Goal: Task Accomplishment & Management: Manage account settings

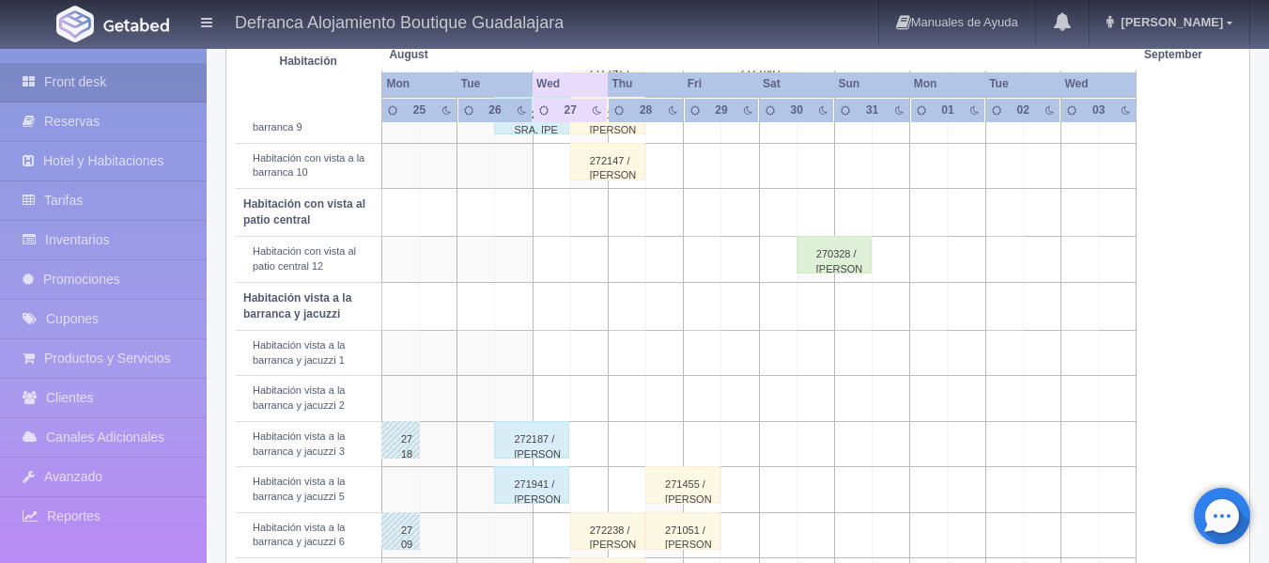
scroll to position [564, 0]
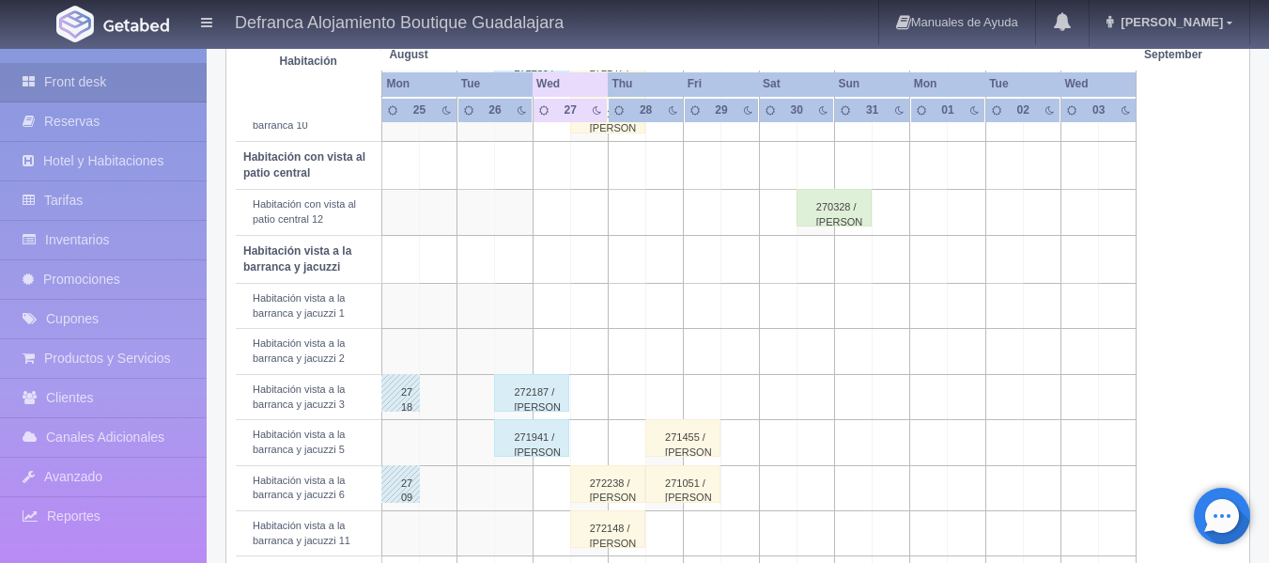
click at [530, 443] on div "271941 / [PERSON_NAME]" at bounding box center [531, 438] width 75 height 38
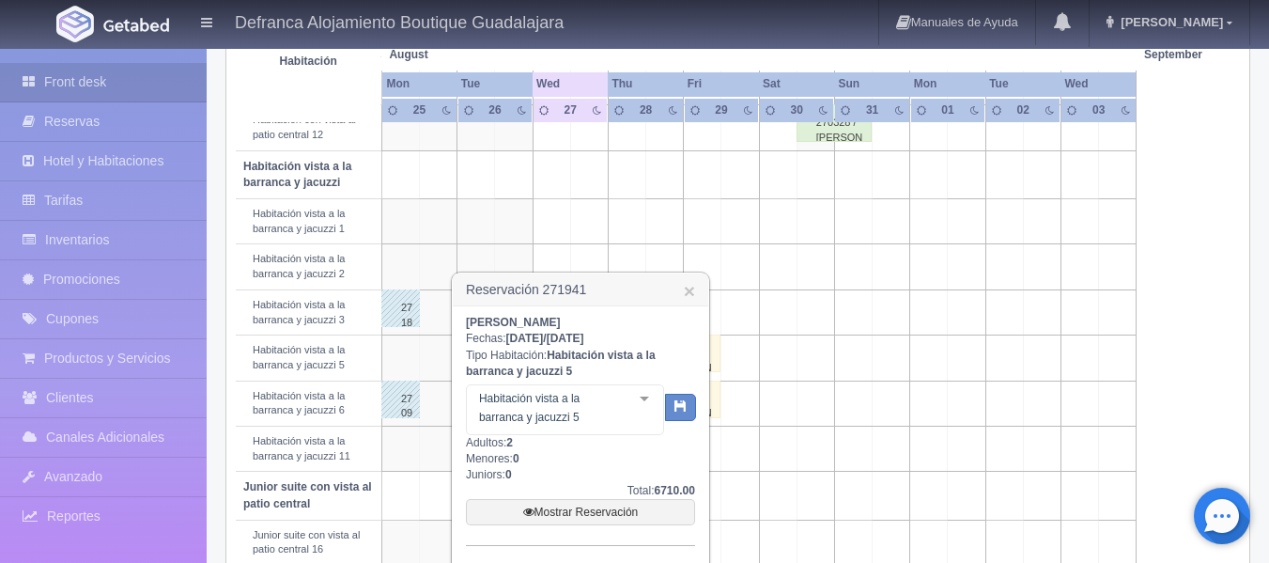
scroll to position [752, 0]
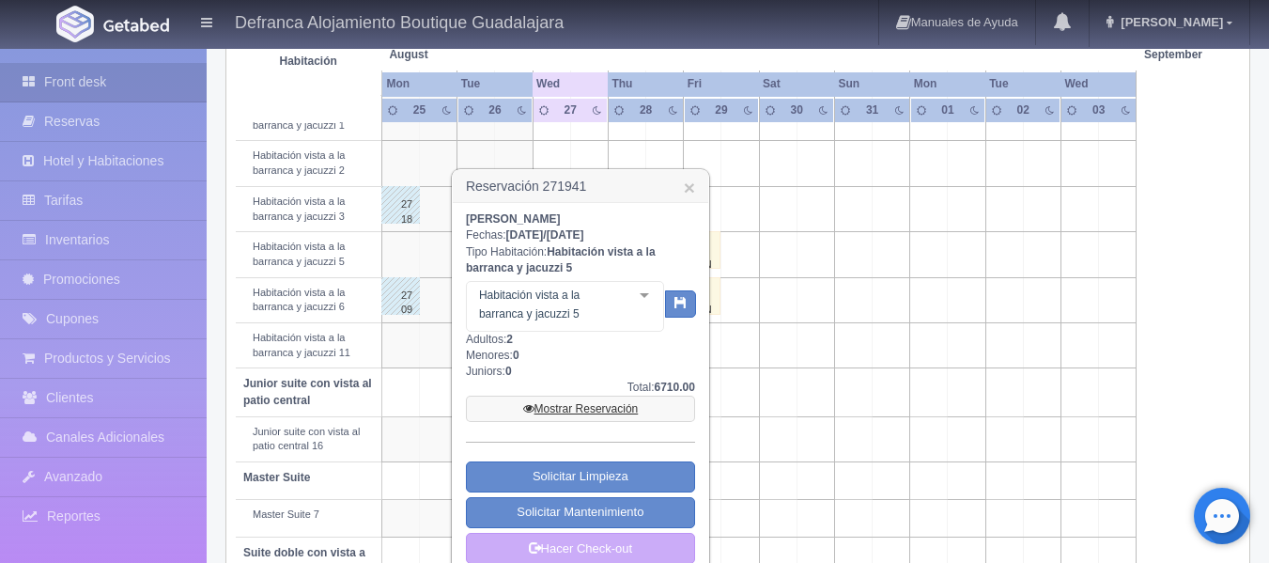
click at [556, 409] on link "Mostrar Reservación" at bounding box center [580, 408] width 229 height 26
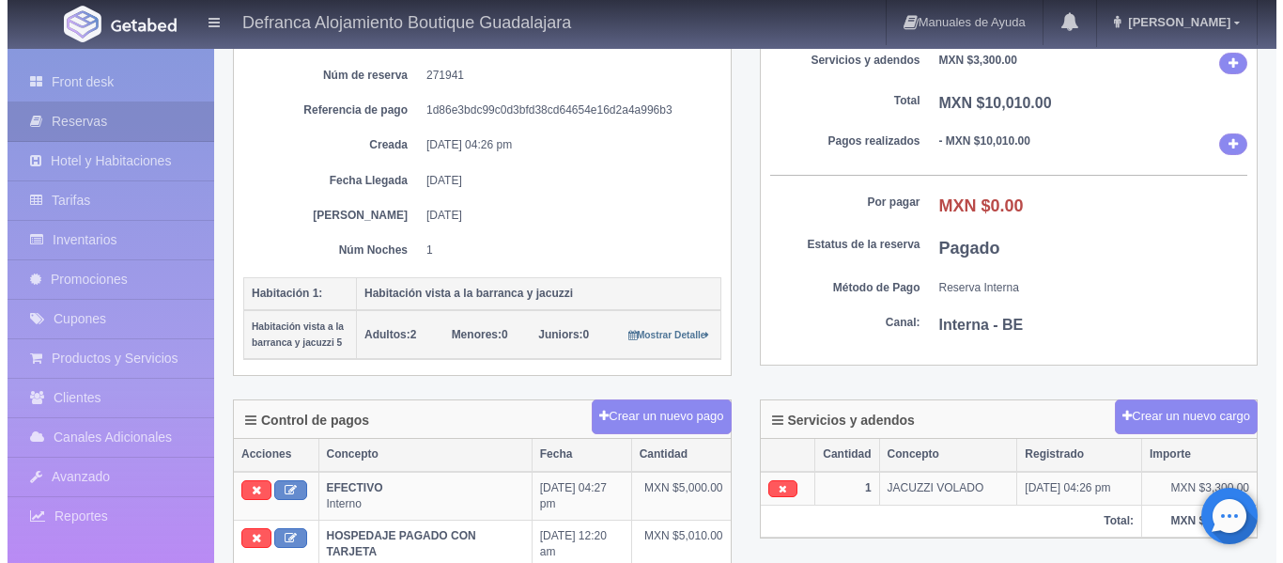
scroll to position [282, 0]
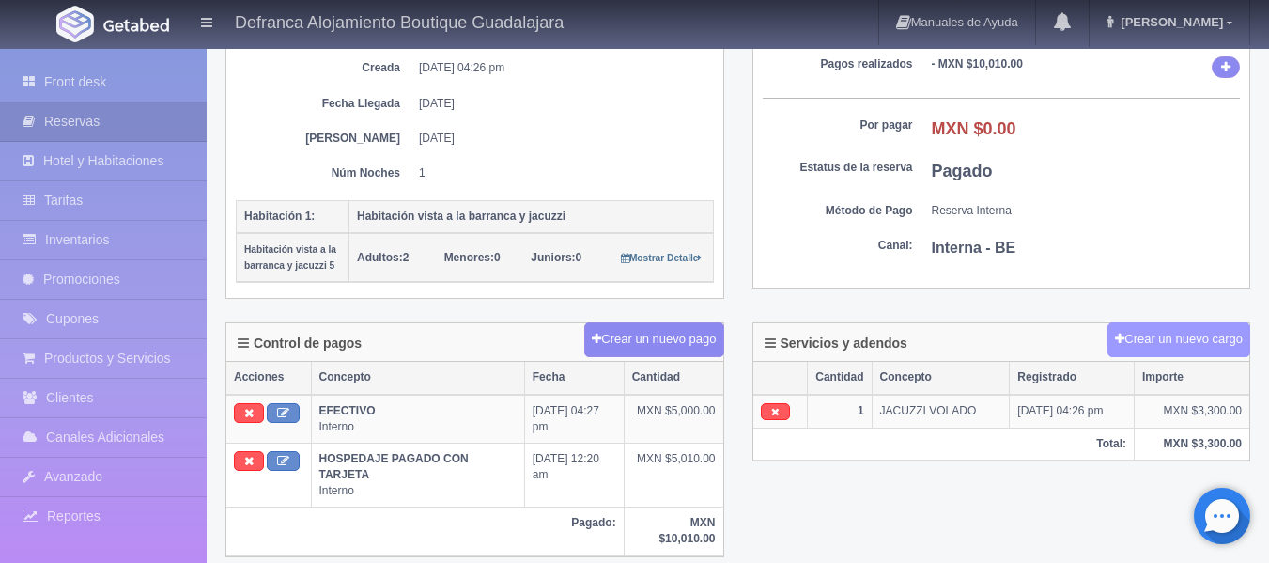
click at [1150, 349] on button "Crear un nuevo cargo" at bounding box center [1179, 339] width 143 height 35
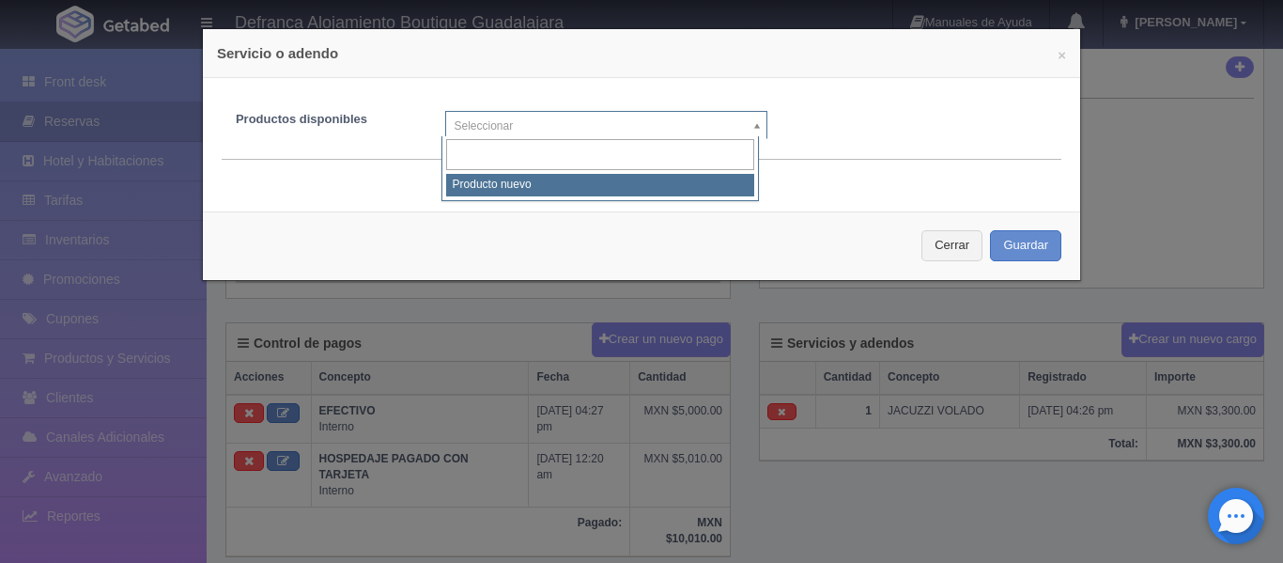
click at [751, 126] on body "Defranca Alojamiento Boutique Guadalajara Manuales de Ayuda Actualizaciones rec…" at bounding box center [641, 472] width 1283 height 1414
select select "0"
type input "1"
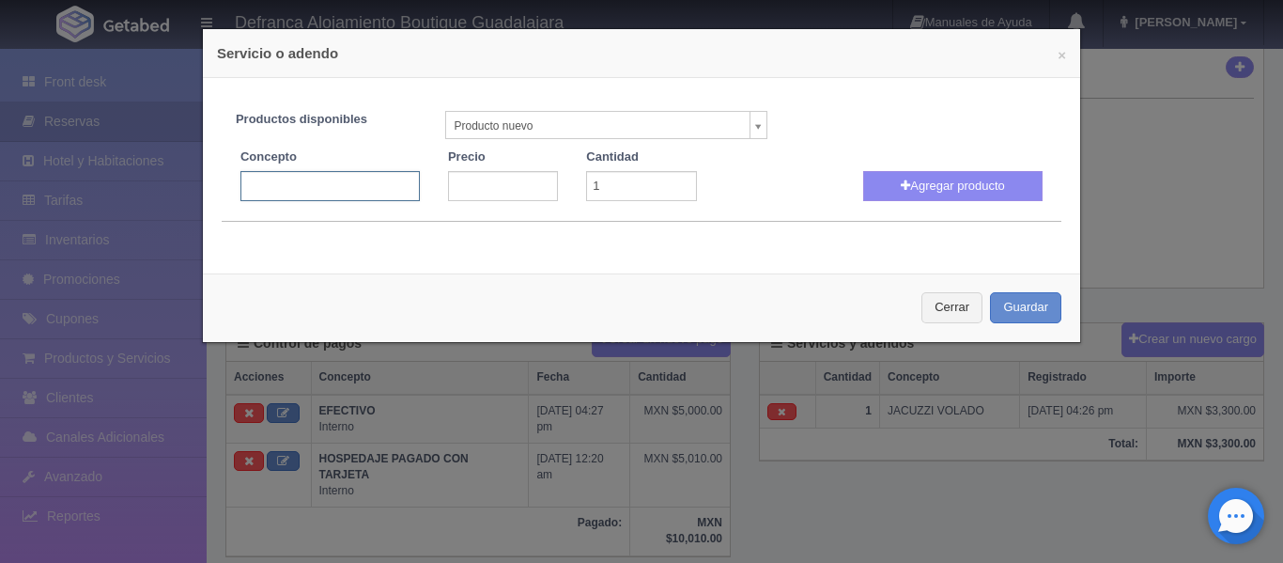
click at [333, 180] on input "text" at bounding box center [329, 186] width 179 height 30
type input "j"
type input "JACUZZI VOLADO"
type input "3300"
click at [913, 182] on button "Agregar producto" at bounding box center [952, 186] width 179 height 30
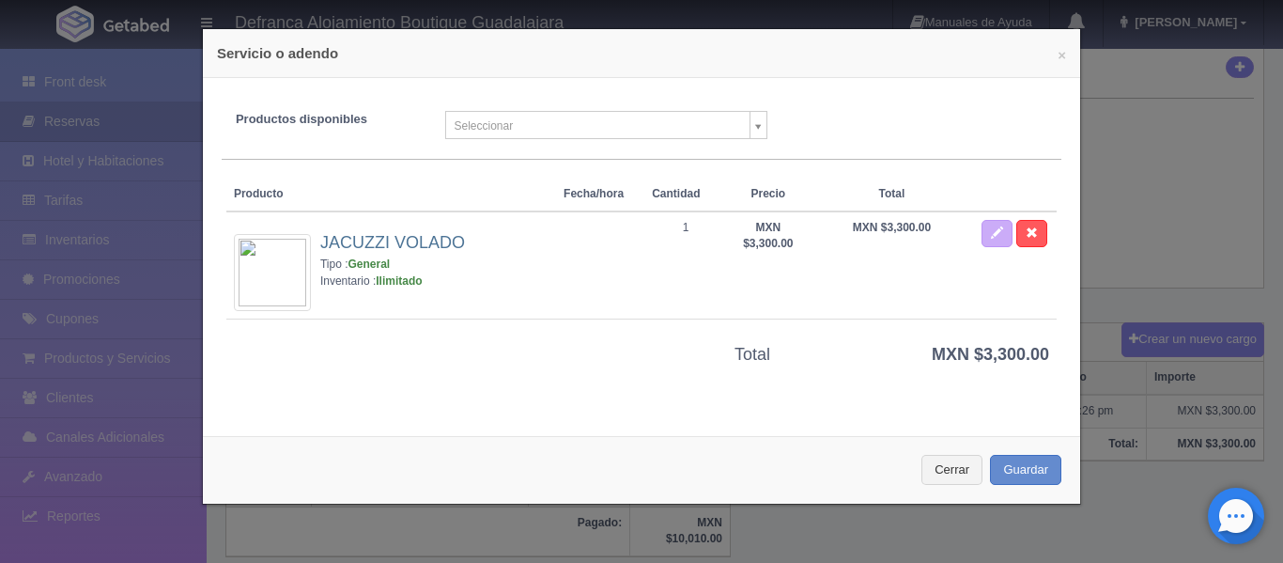
select select
click at [1001, 472] on button "Guardar" at bounding box center [1025, 470] width 71 height 31
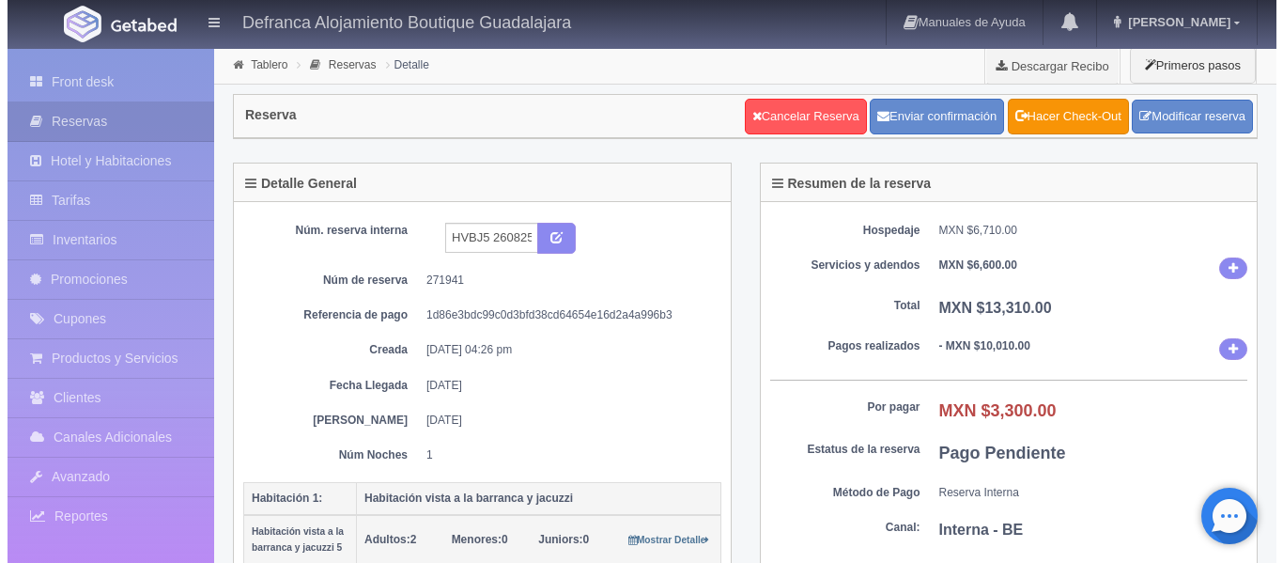
scroll to position [282, 0]
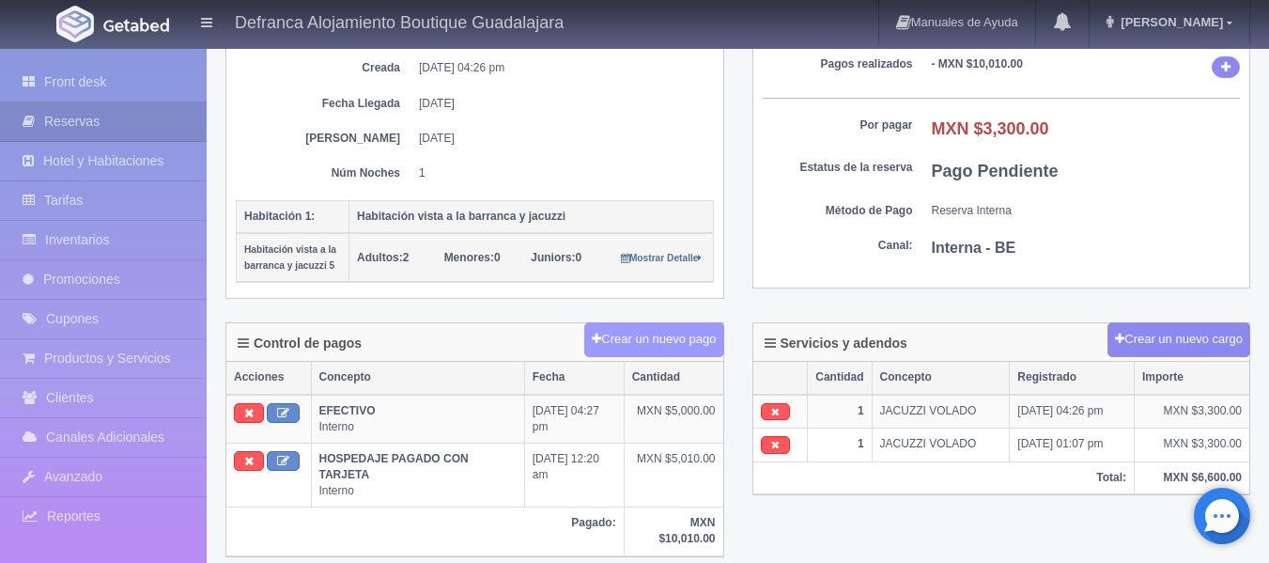
click at [617, 346] on button "Crear un nuevo pago" at bounding box center [653, 339] width 139 height 35
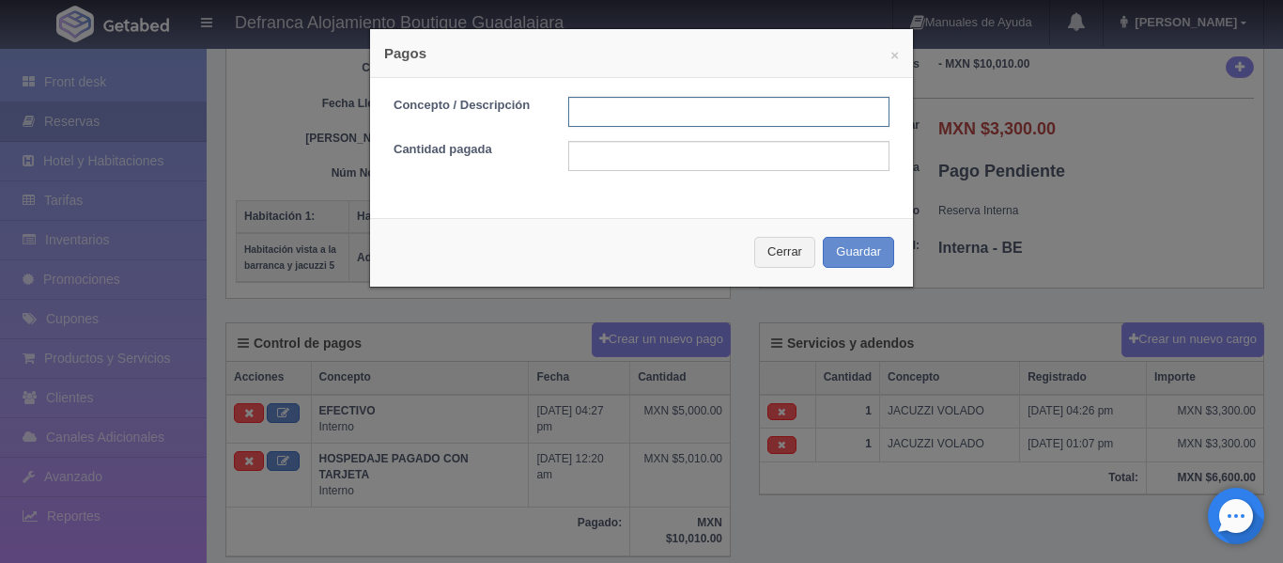
click at [631, 114] on input "text" at bounding box center [728, 112] width 321 height 30
type input "EFECTIVO"
click at [612, 154] on input "text" at bounding box center [728, 156] width 321 height 30
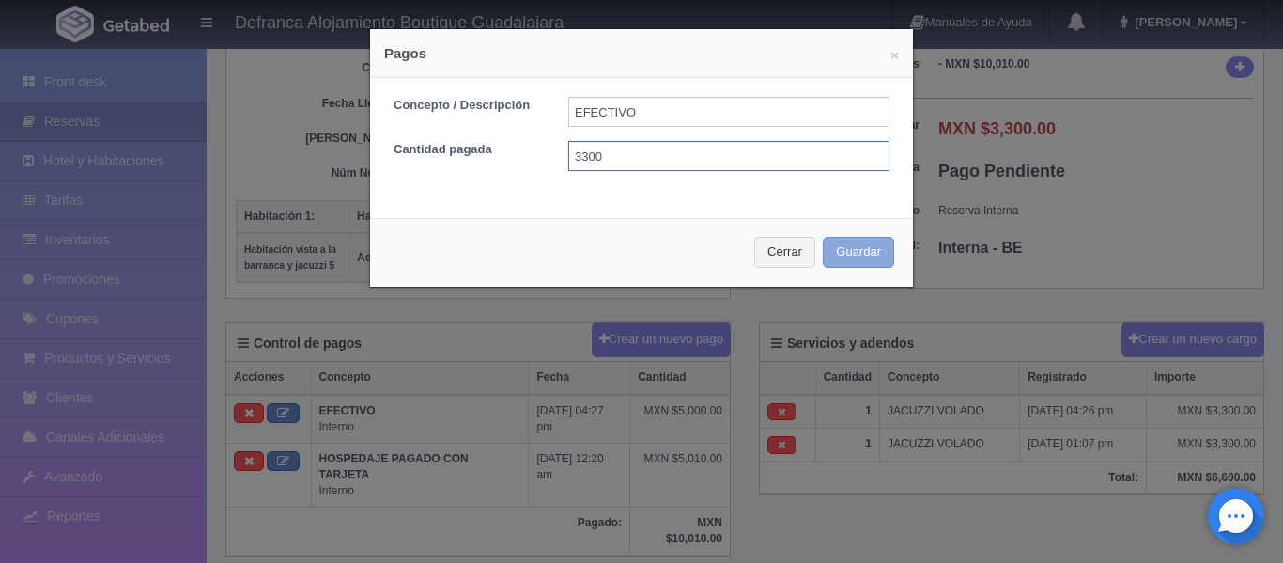
type input "3300"
click at [855, 252] on button "Guardar" at bounding box center [858, 252] width 71 height 31
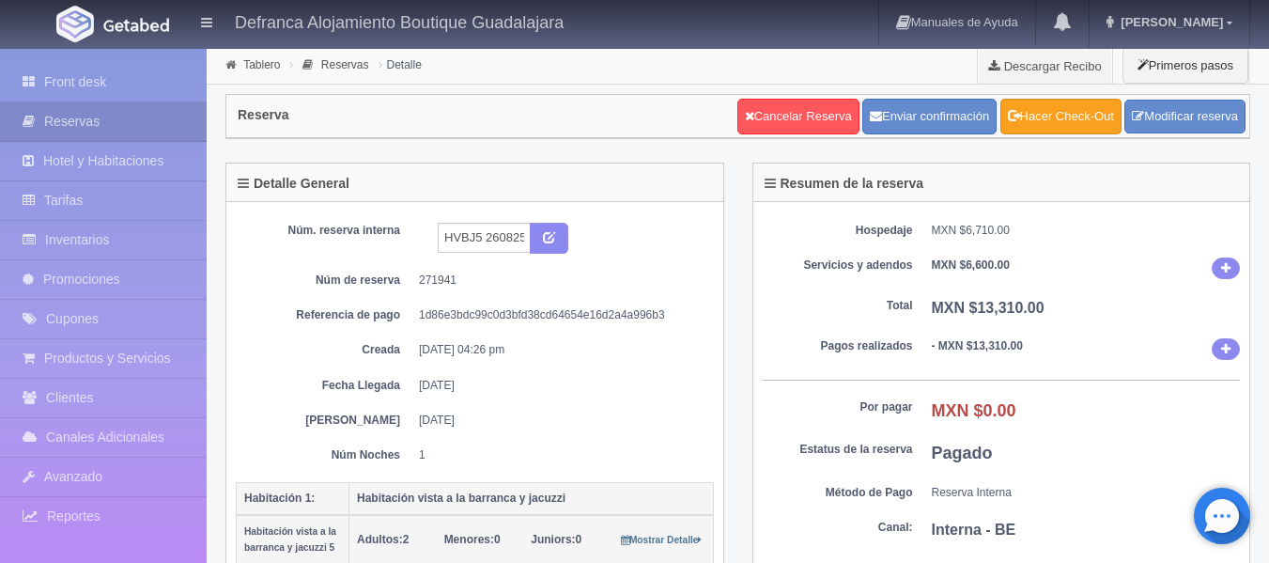
click at [1053, 126] on link "Hacer Check-Out" at bounding box center [1060, 117] width 121 height 36
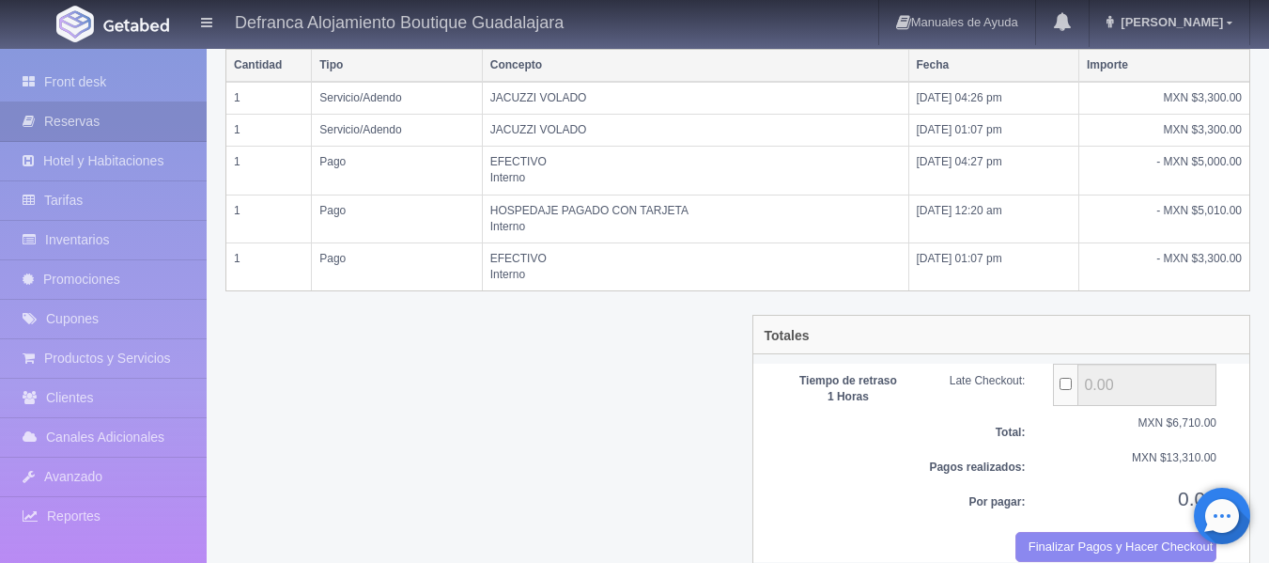
scroll to position [503, 0]
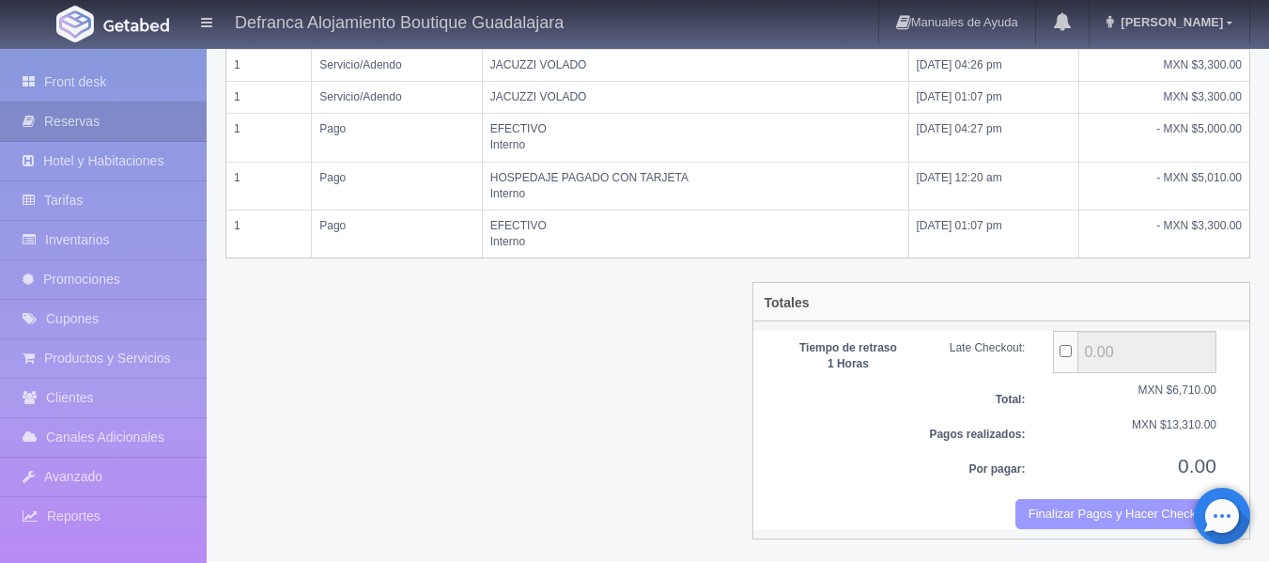
click at [1035, 519] on button "Finalizar Pagos y Hacer Checkout" at bounding box center [1115, 514] width 201 height 31
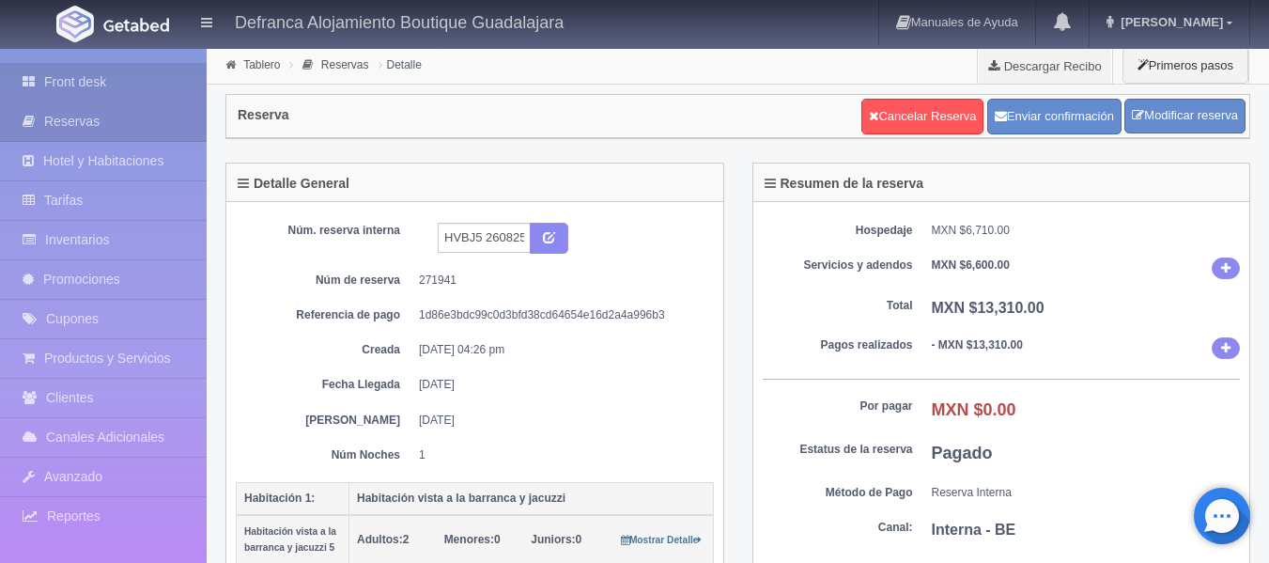
click at [89, 84] on link "Front desk" at bounding box center [103, 82] width 207 height 39
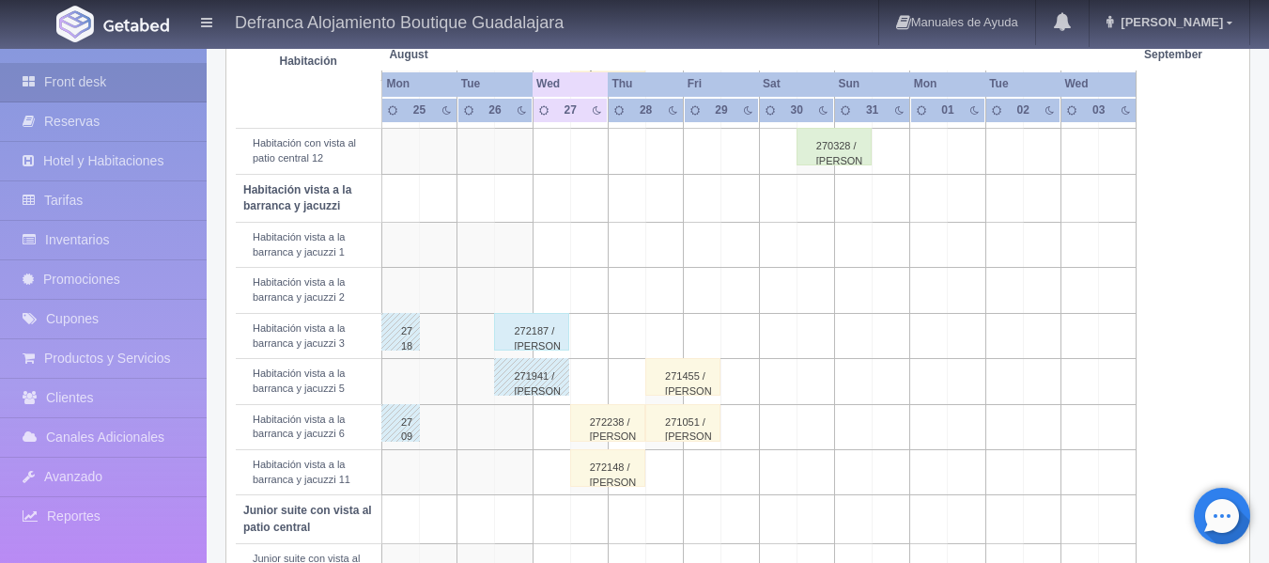
scroll to position [658, 0]
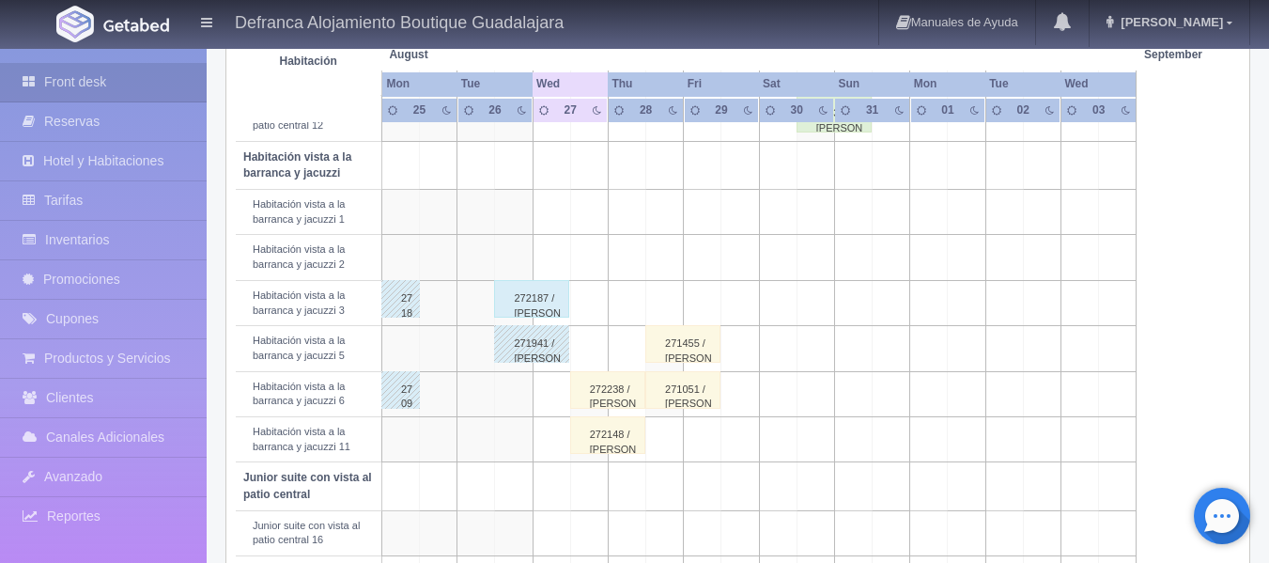
click at [531, 299] on div "272187 / [PERSON_NAME]" at bounding box center [531, 299] width 75 height 38
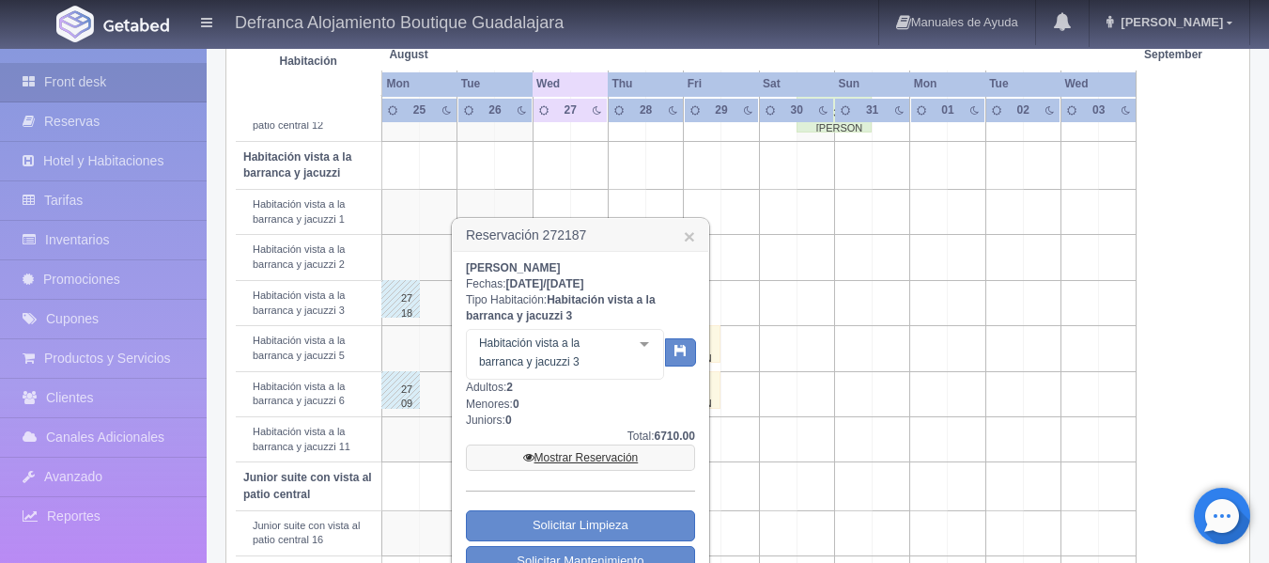
click at [562, 456] on link "Mostrar Reservación" at bounding box center [580, 457] width 229 height 26
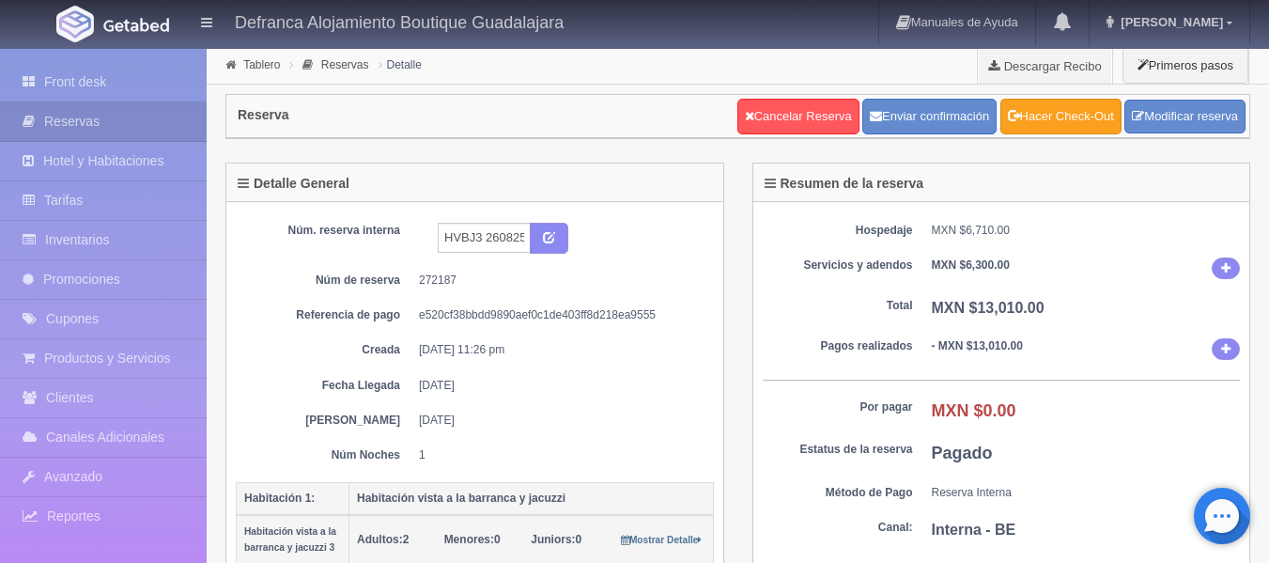
click at [1079, 115] on link "Hacer Check-Out" at bounding box center [1060, 117] width 121 height 36
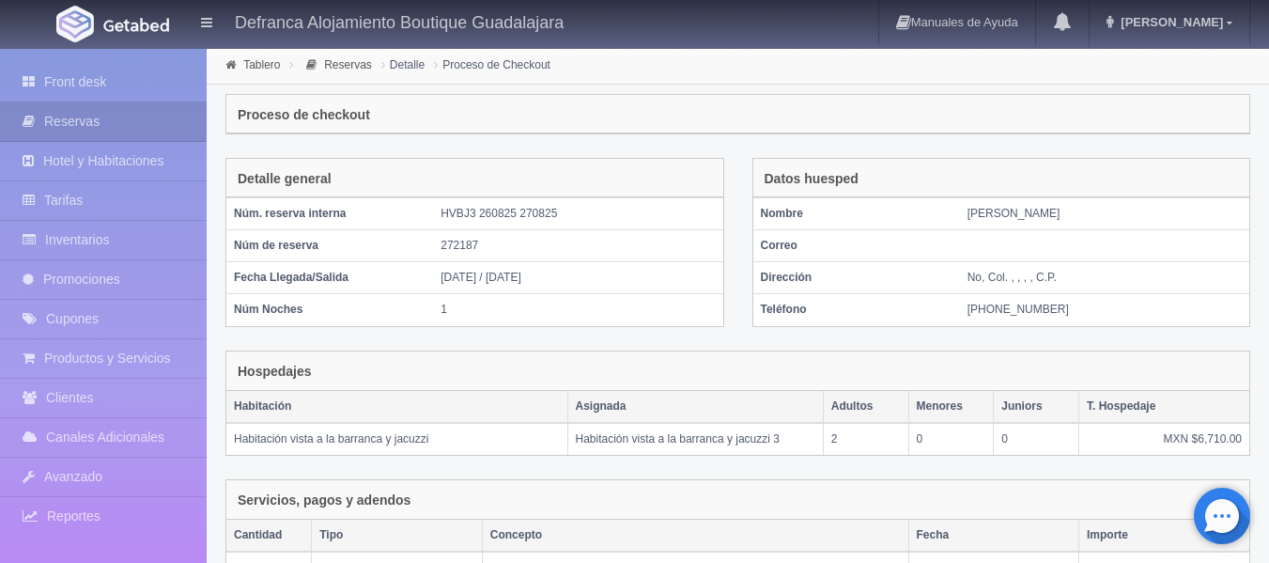
scroll to position [455, 0]
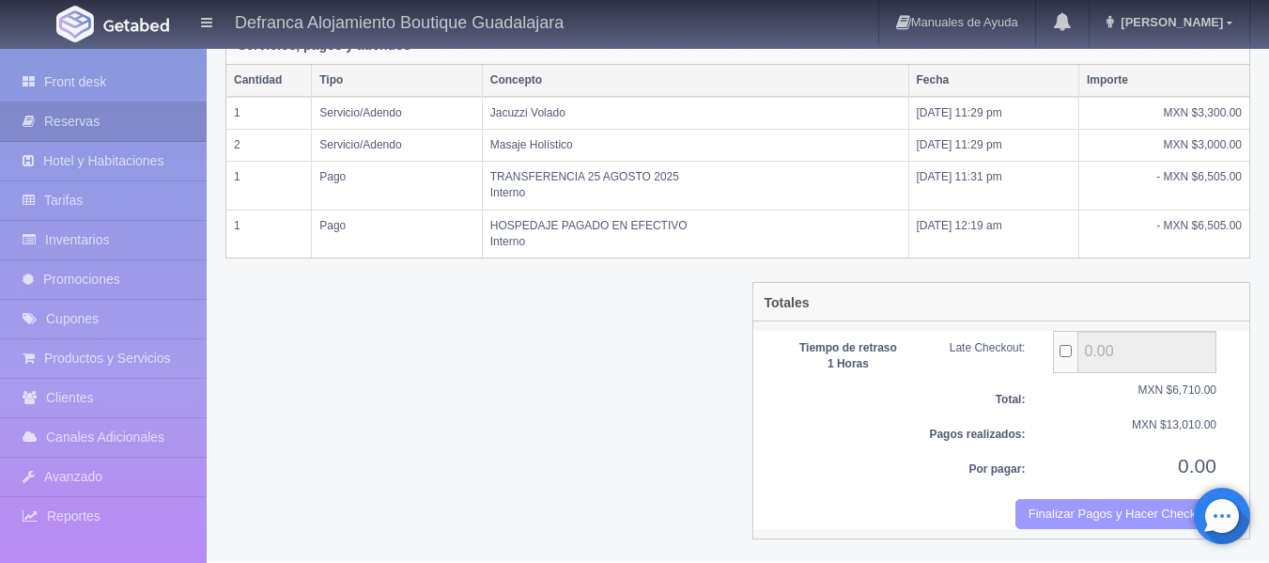
click at [1042, 506] on button "Finalizar Pagos y Hacer Checkout" at bounding box center [1115, 514] width 201 height 31
